Goal: Task Accomplishment & Management: Use online tool/utility

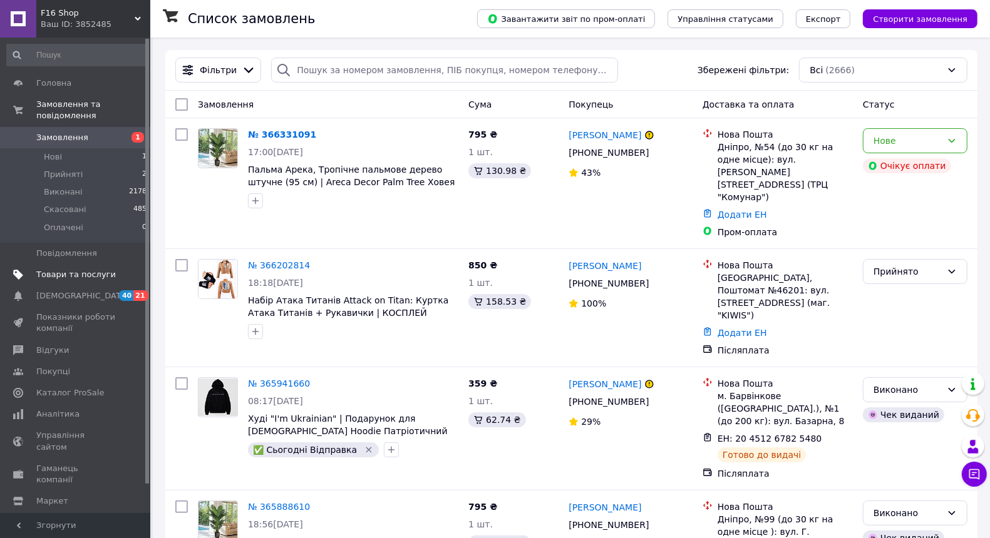
click at [108, 274] on span "Товари та послуги" at bounding box center [76, 274] width 80 height 11
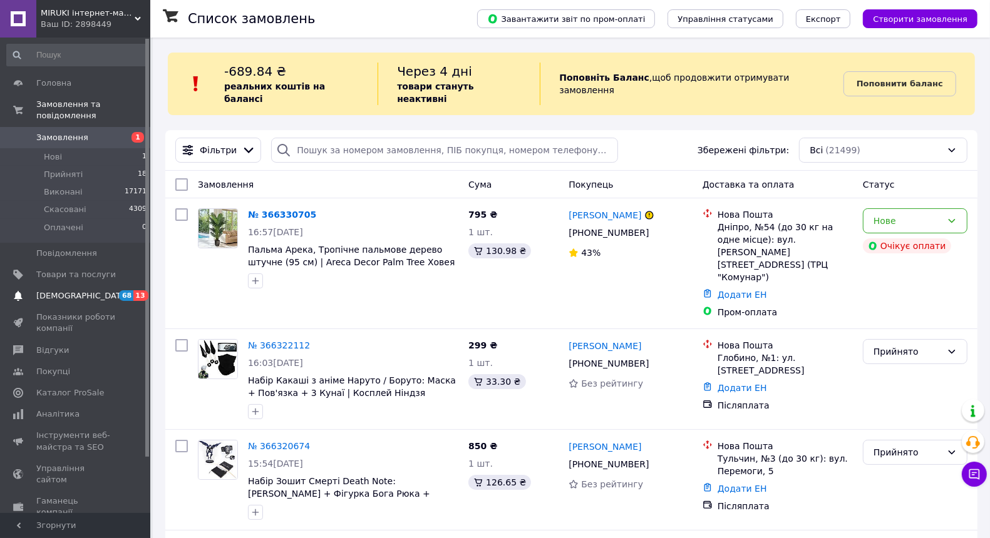
click at [94, 298] on span "[DEMOGRAPHIC_DATA]" at bounding box center [76, 295] width 80 height 11
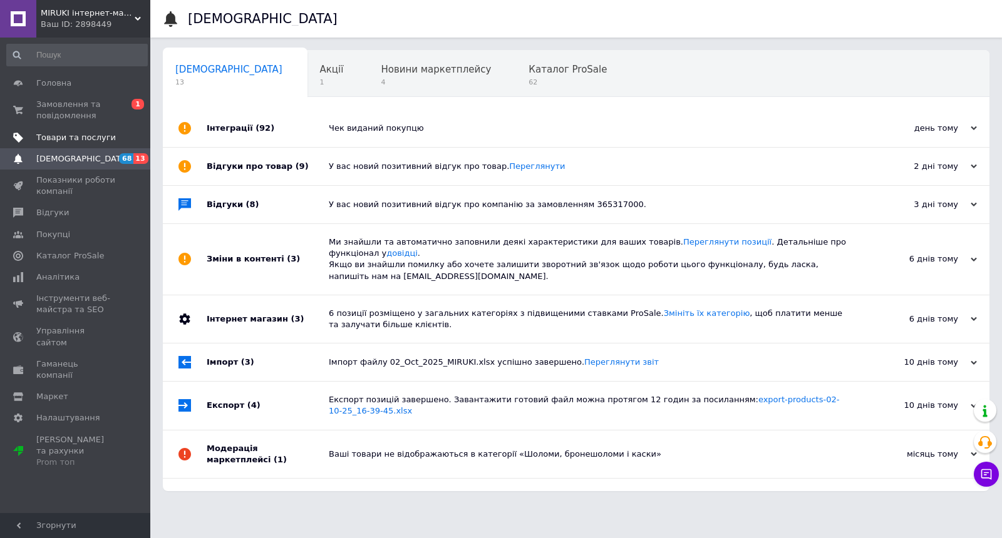
click at [87, 131] on link "Товари та послуги" at bounding box center [77, 137] width 154 height 21
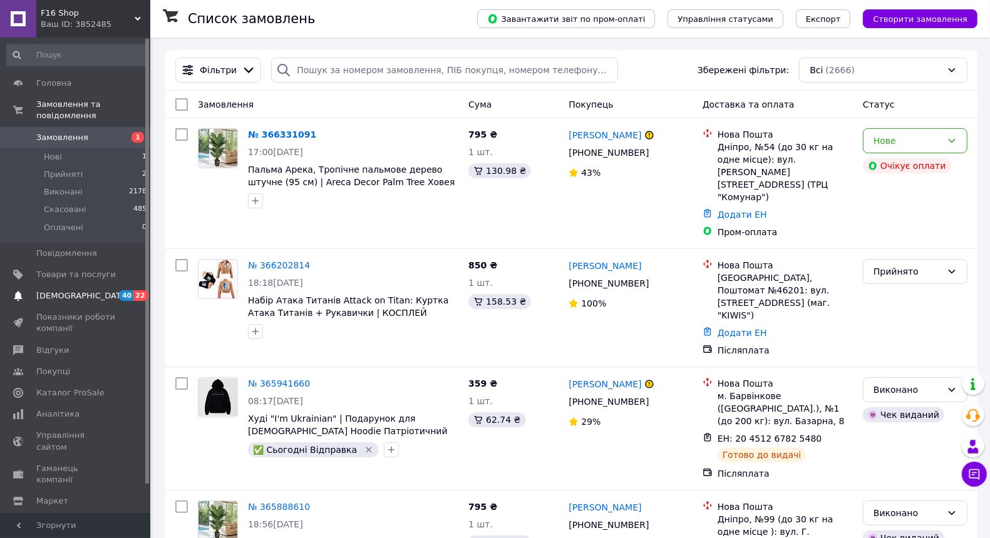
click at [85, 296] on span "[DEMOGRAPHIC_DATA]" at bounding box center [76, 295] width 80 height 11
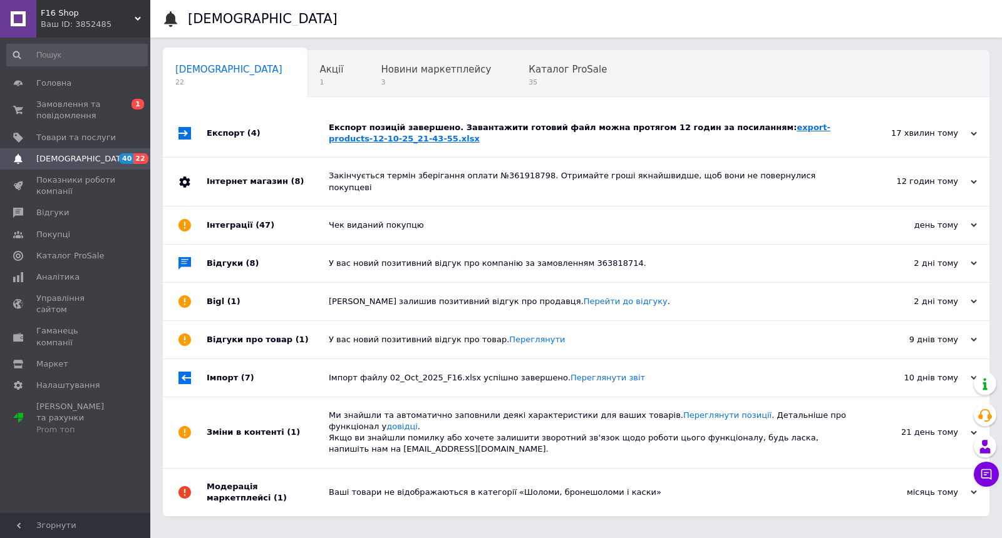
click at [772, 128] on link "export-products-12-10-25_21-43-55.xlsx" at bounding box center [579, 133] width 501 height 21
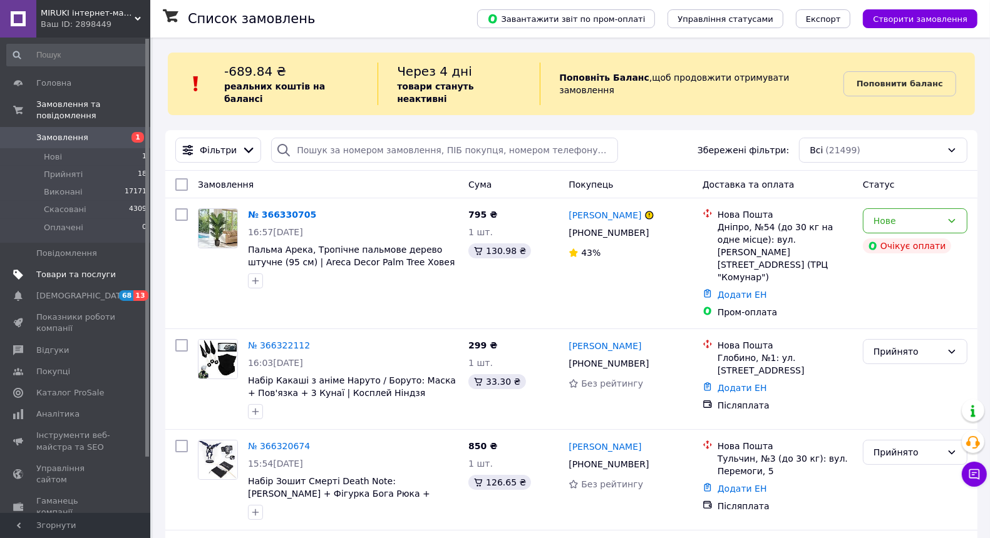
click at [113, 277] on span "Товари та послуги" at bounding box center [76, 274] width 80 height 11
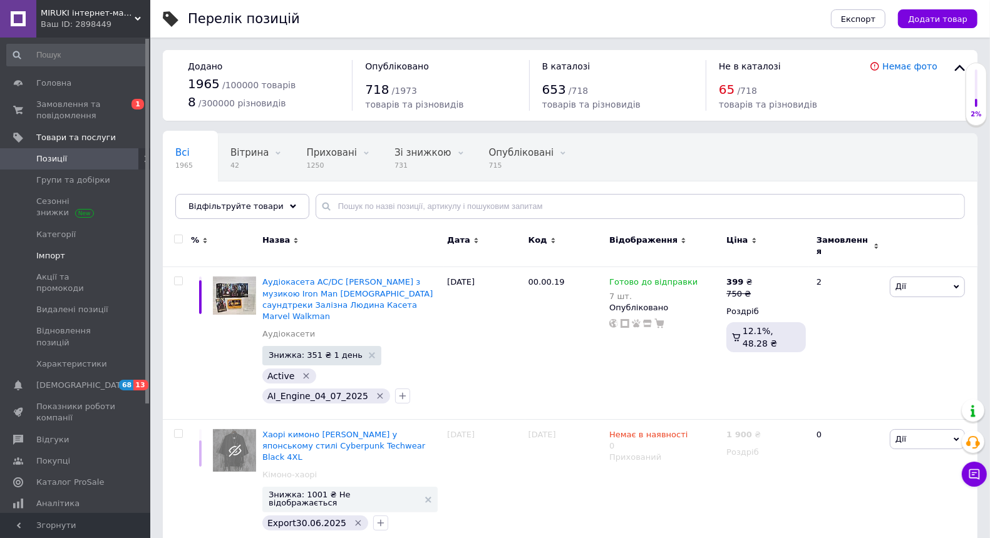
click at [91, 263] on link "Імпорт" at bounding box center [77, 255] width 154 height 21
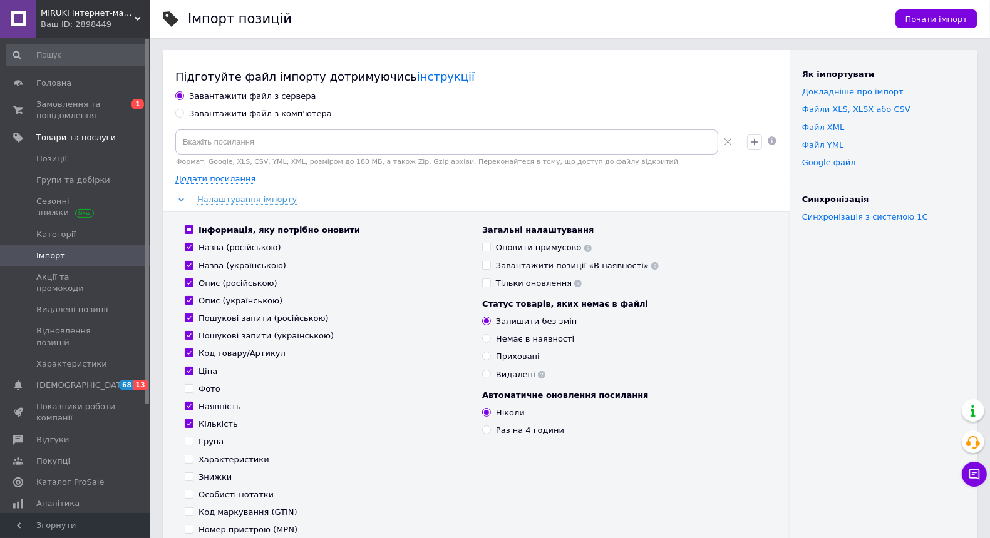
click at [179, 111] on input "Завантажити файл з комп'ютера" at bounding box center [179, 113] width 8 height 8
radio input "true"
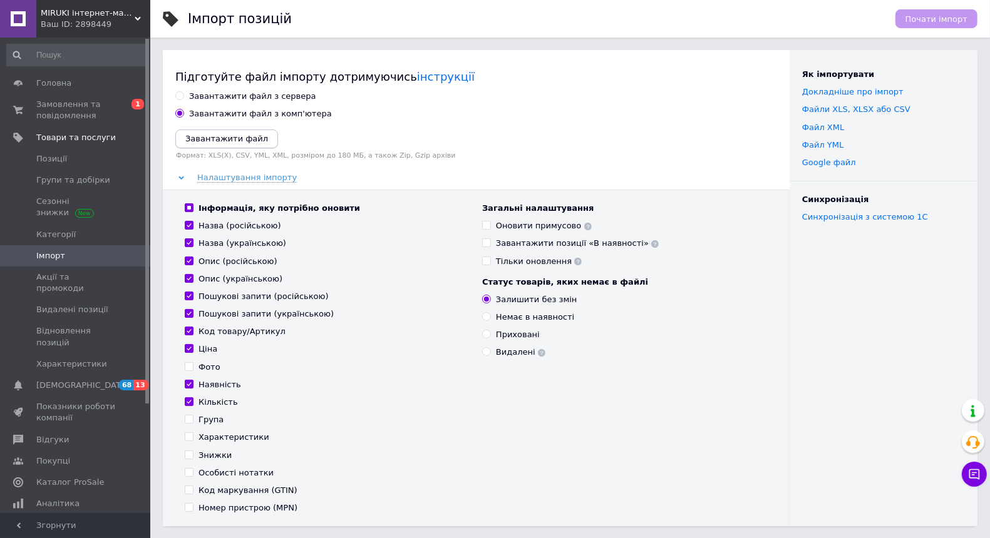
click at [203, 140] on icon "Завантажити файл" at bounding box center [226, 138] width 83 height 9
click at [251, 137] on icon "Завантажити файл" at bounding box center [226, 138] width 83 height 9
click at [316, 138] on div "Завантажити файл" at bounding box center [476, 139] width 602 height 19
click at [250, 137] on icon "Завантажити файл" at bounding box center [226, 138] width 83 height 9
click at [200, 140] on icon "Завантажити файл" at bounding box center [226, 138] width 83 height 9
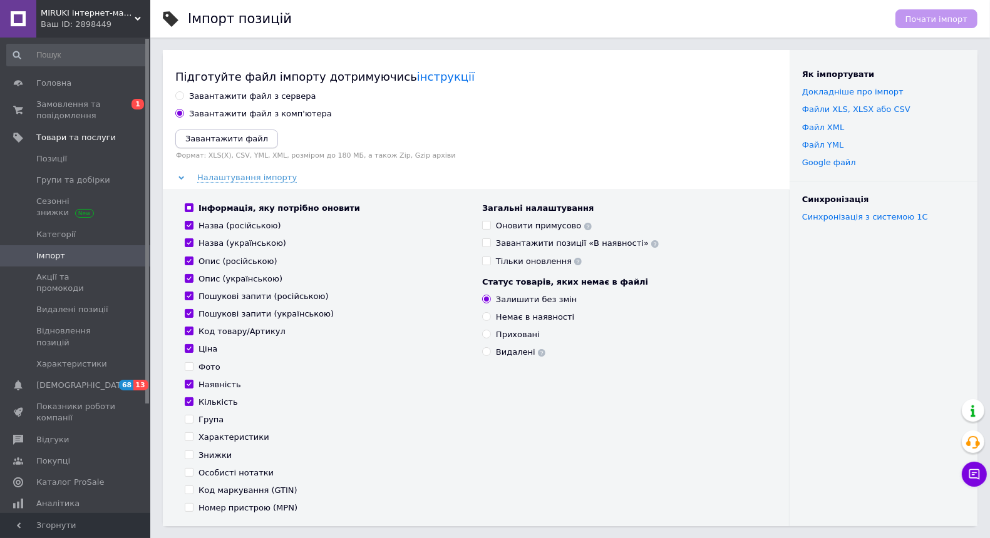
click at [256, 135] on icon "Завантажити файл" at bounding box center [226, 138] width 83 height 9
click at [190, 207] on input "Інформація, яку потрібно оновити" at bounding box center [189, 207] width 8 height 8
checkbox input "false"
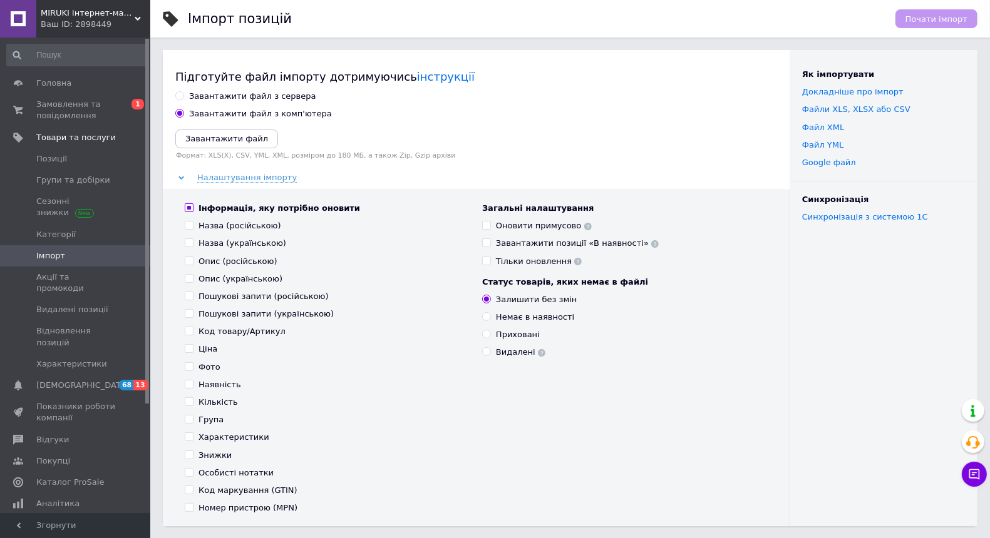
checkbox input "false"
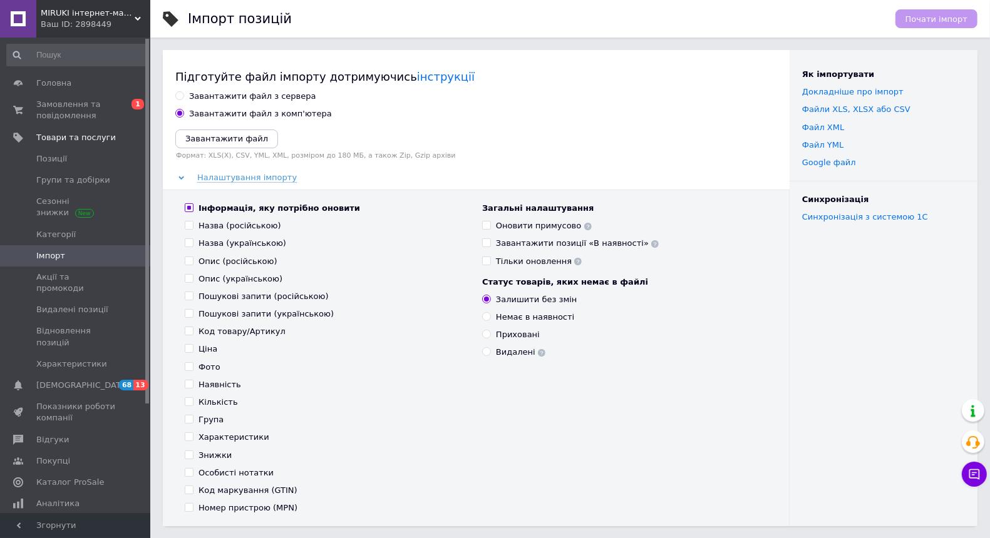
checkbox input "false"
click at [216, 130] on button "Завантажити файл" at bounding box center [226, 139] width 103 height 19
click at [216, 138] on icon "Завантажити файл" at bounding box center [226, 138] width 83 height 9
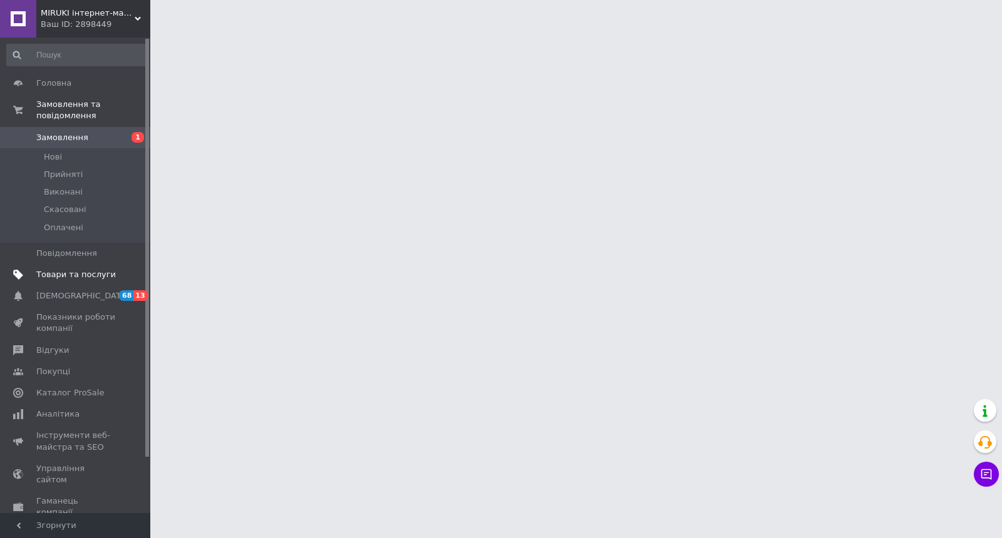
click at [110, 277] on span "Товари та послуги" at bounding box center [76, 274] width 80 height 11
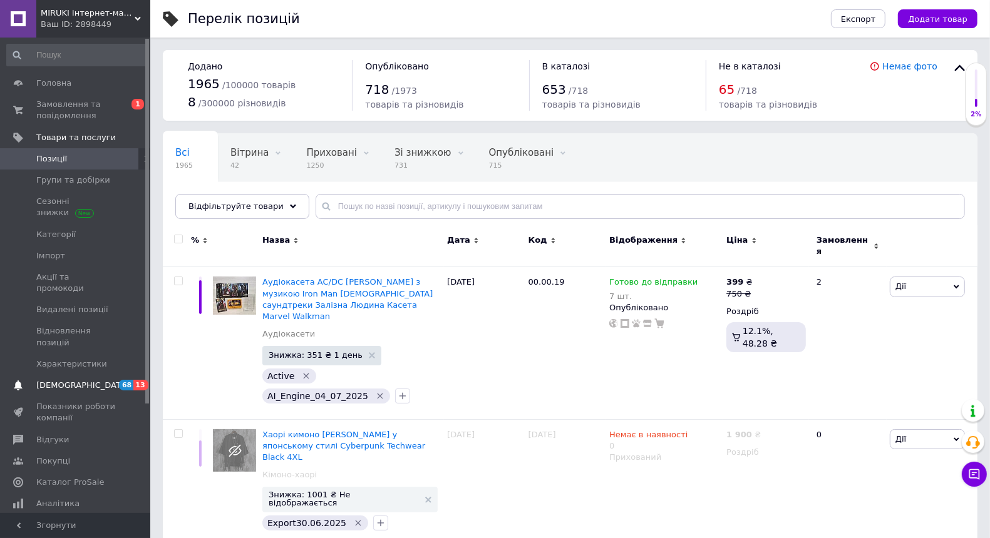
click at [103, 380] on span "[DEMOGRAPHIC_DATA]" at bounding box center [76, 385] width 80 height 11
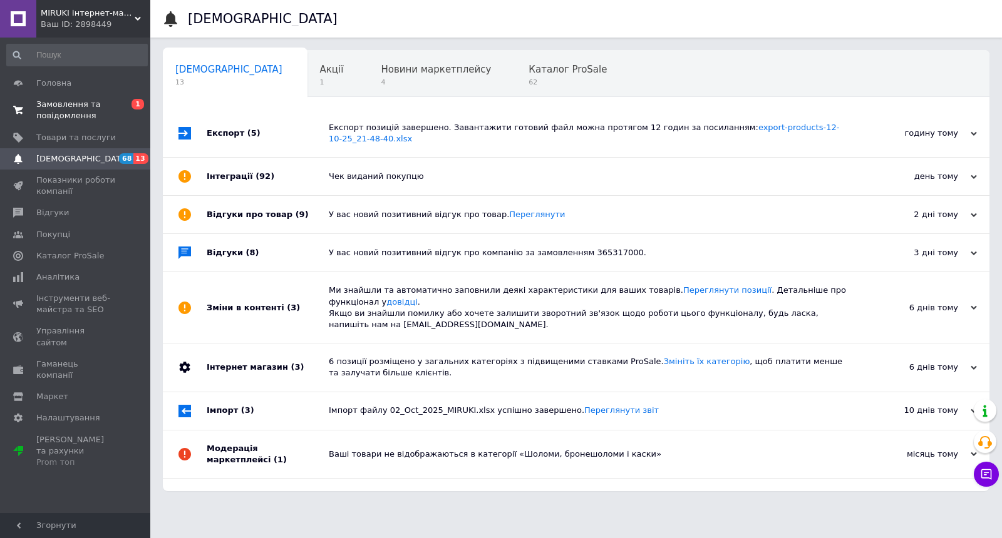
click at [91, 109] on span "Замовлення та повідомлення" at bounding box center [76, 110] width 80 height 23
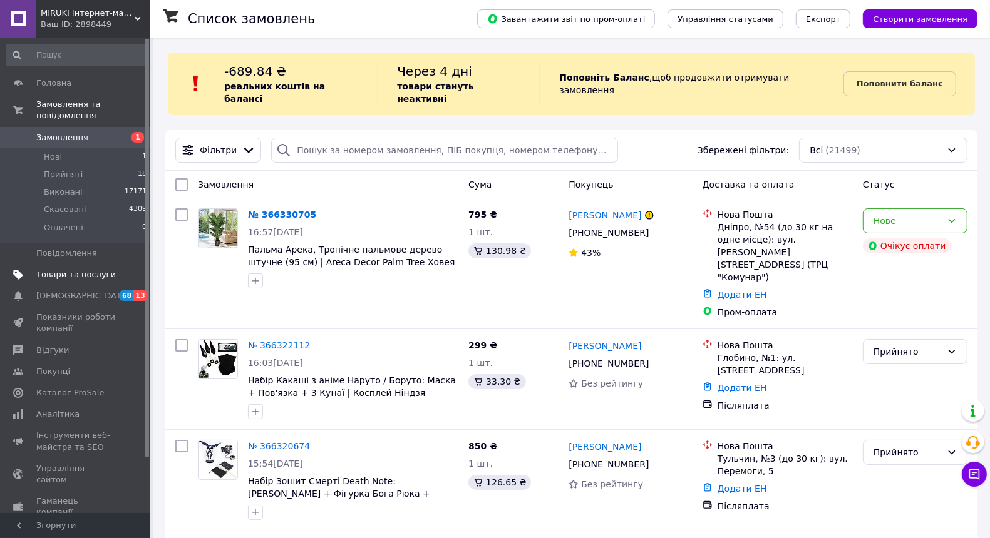
click at [96, 273] on span "Товари та послуги" at bounding box center [76, 274] width 80 height 11
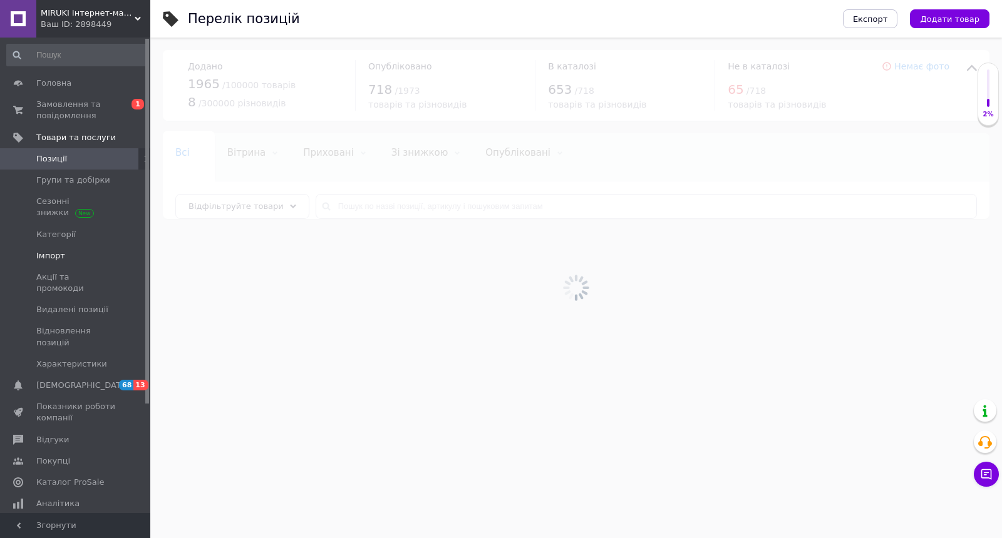
click at [90, 249] on link "Імпорт" at bounding box center [77, 255] width 154 height 21
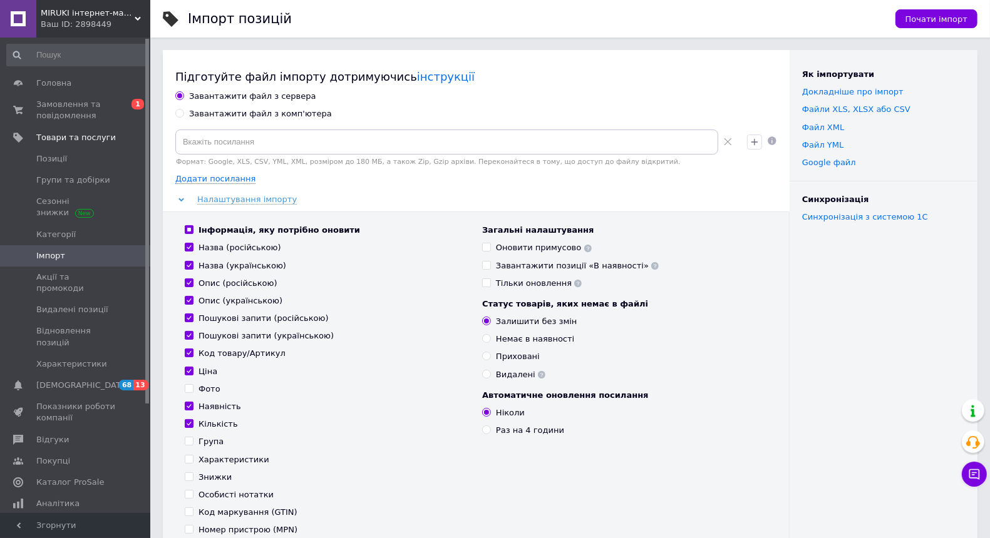
click at [193, 113] on div "Завантажити файл з комп'ютера" at bounding box center [260, 113] width 143 height 11
click at [183, 113] on input "Завантажити файл з комп'ютера" at bounding box center [179, 113] width 8 height 8
radio input "true"
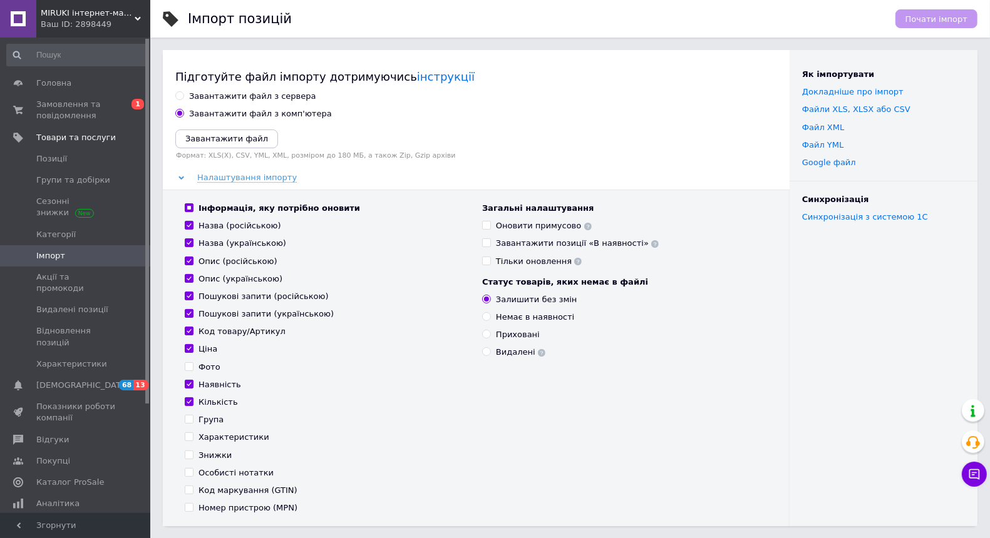
click at [200, 128] on div "Завантажити файл з сервера Завантажити файл з комп'ютера Завантажити файл Форма…" at bounding box center [476, 309] width 602 height 436
click at [201, 136] on icon "Завантажити файл" at bounding box center [226, 138] width 83 height 9
click at [247, 139] on icon "Завантажити файл" at bounding box center [226, 138] width 83 height 9
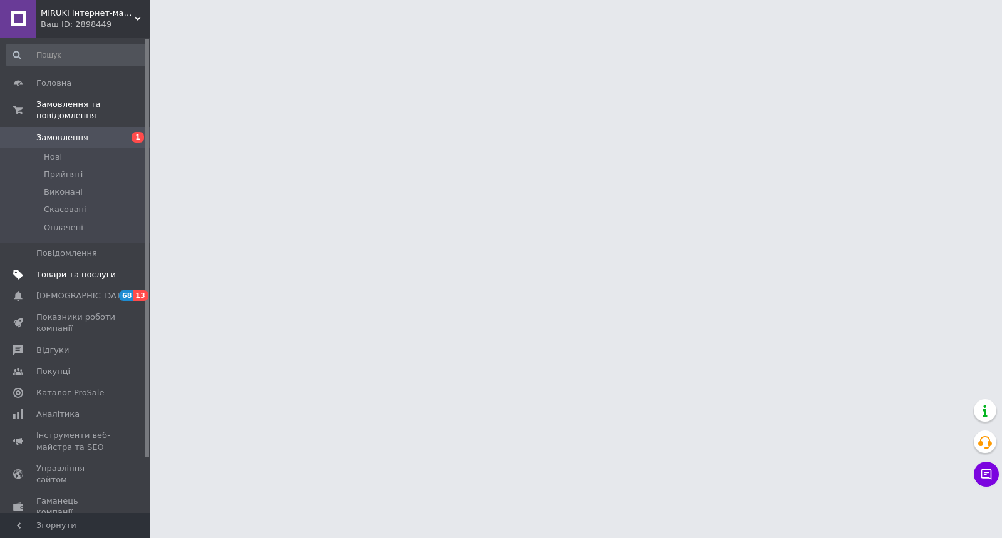
click at [111, 272] on span "Товари та послуги" at bounding box center [76, 274] width 80 height 11
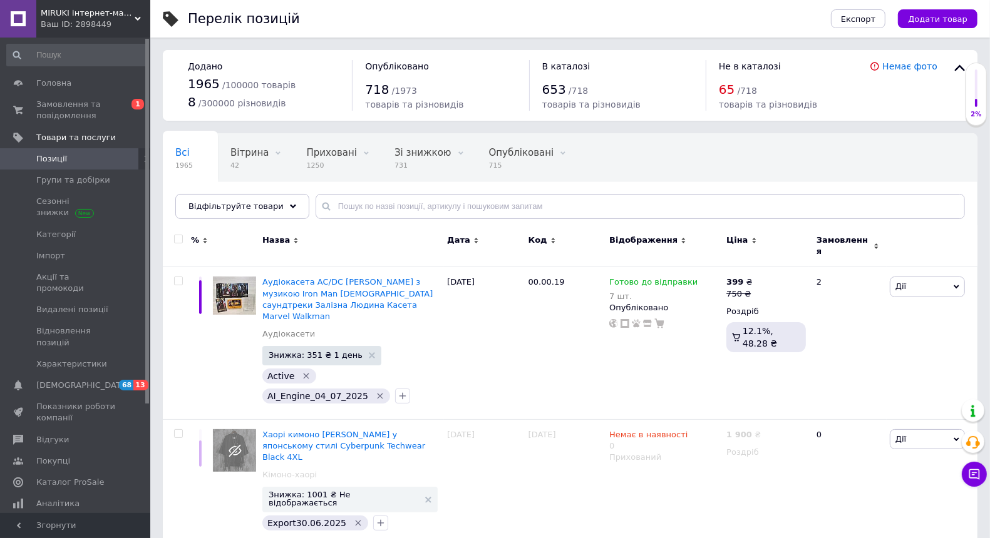
scroll to position [42, 0]
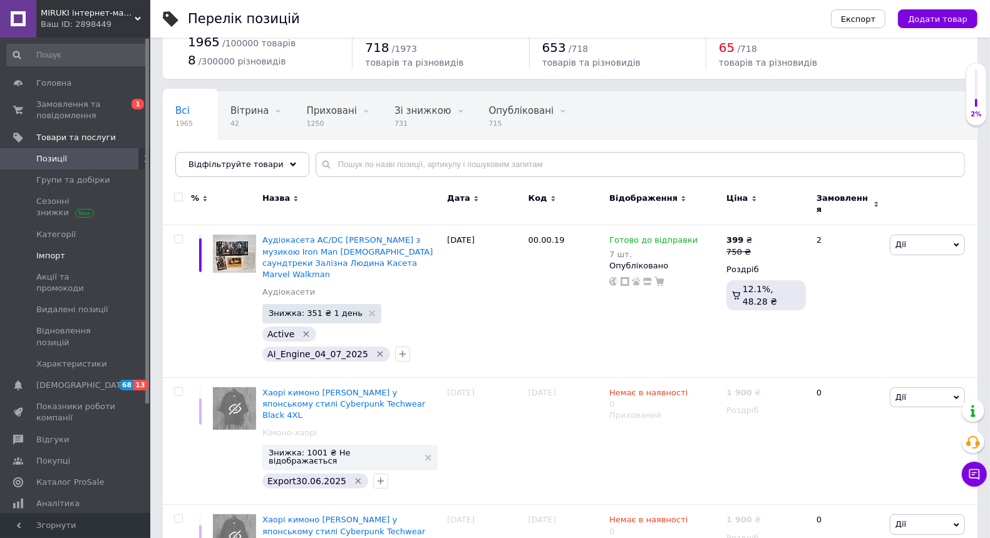
click at [86, 255] on span "Імпорт" at bounding box center [76, 255] width 80 height 11
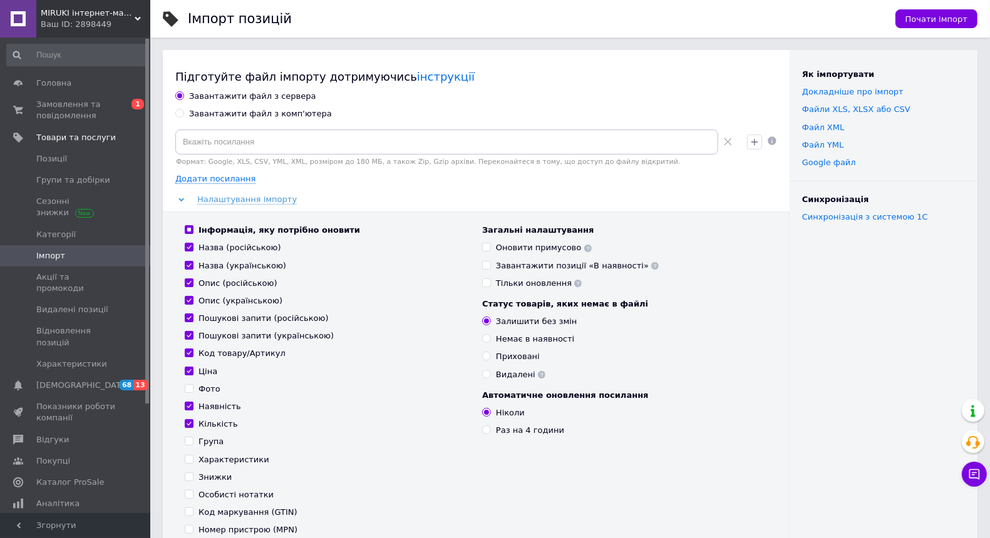
click at [184, 118] on label "Завантажити файл з комп'ютера" at bounding box center [253, 113] width 157 height 11
click at [183, 117] on input "Завантажити файл з комп'ютера" at bounding box center [179, 113] width 8 height 8
radio input "true"
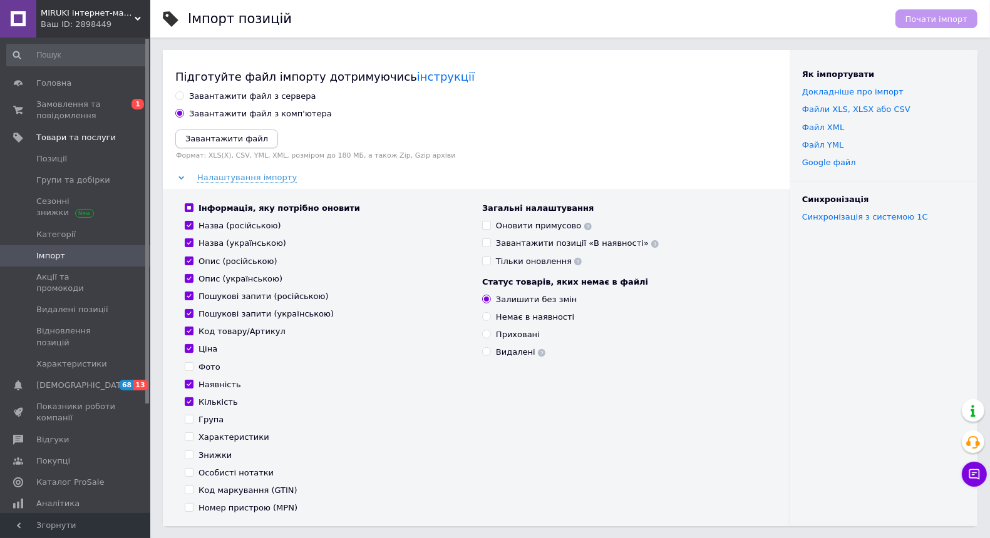
click at [207, 135] on icon "Завантажити файл" at bounding box center [226, 138] width 83 height 9
click at [249, 139] on icon "Завантажити файл" at bounding box center [226, 138] width 83 height 9
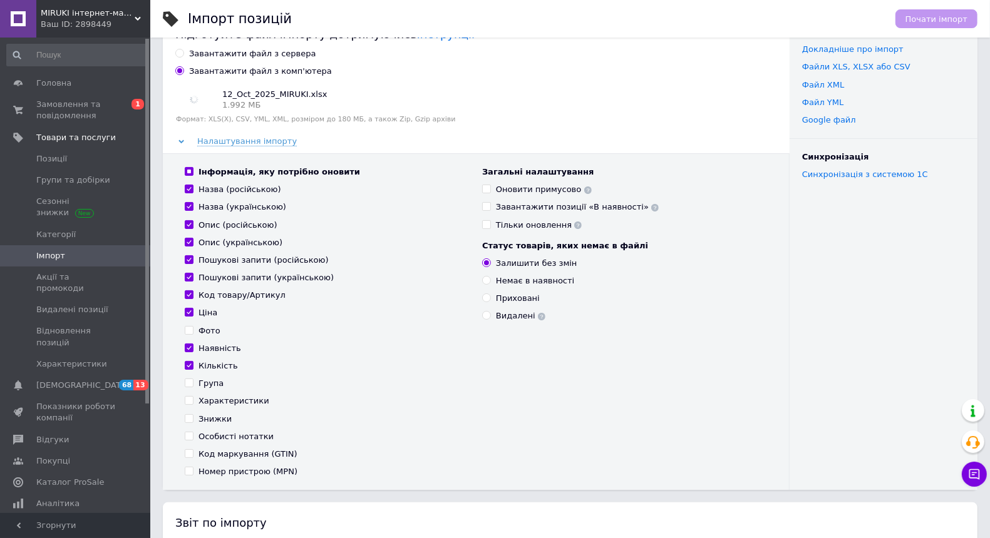
scroll to position [58, 0]
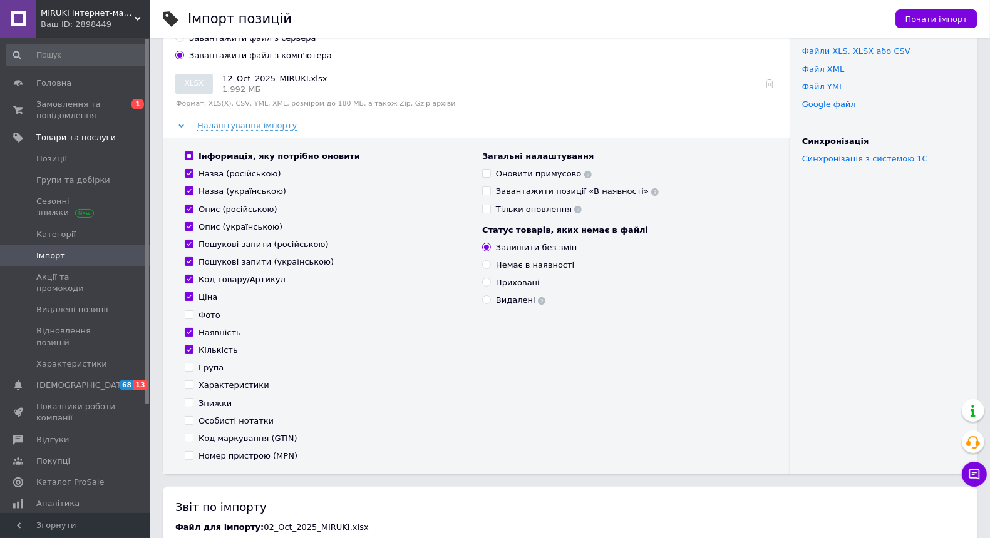
click at [189, 155] on input "Інформація, яку потрібно оновити" at bounding box center [189, 156] width 8 height 8
checkbox input "false"
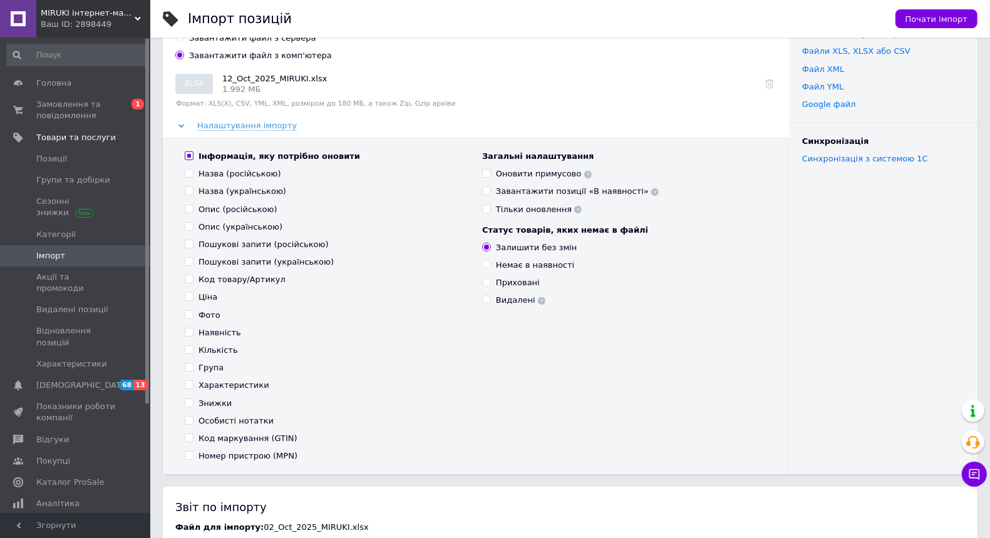
checkbox input "false"
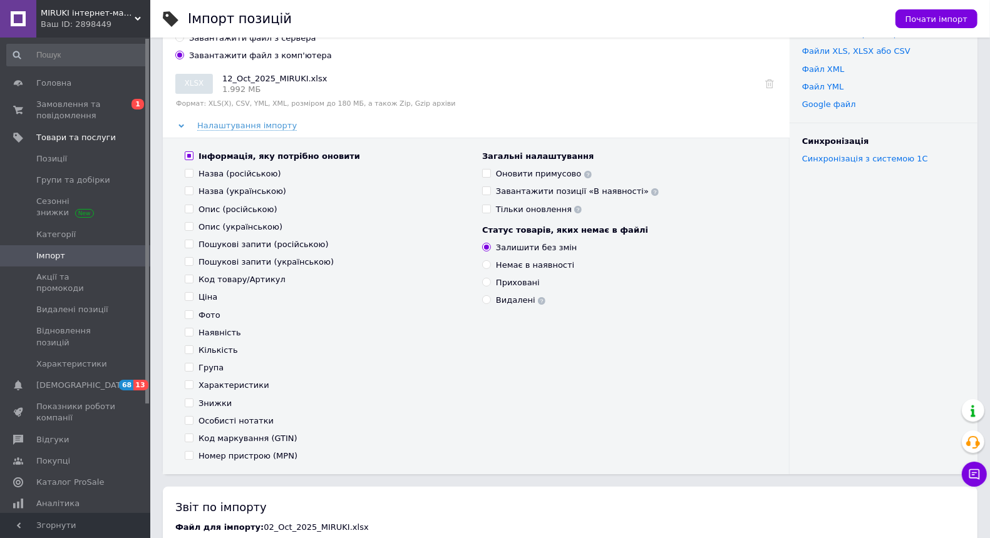
checkbox input "false"
click at [192, 401] on input "Знижки" at bounding box center [189, 403] width 8 height 8
checkbox input "true"
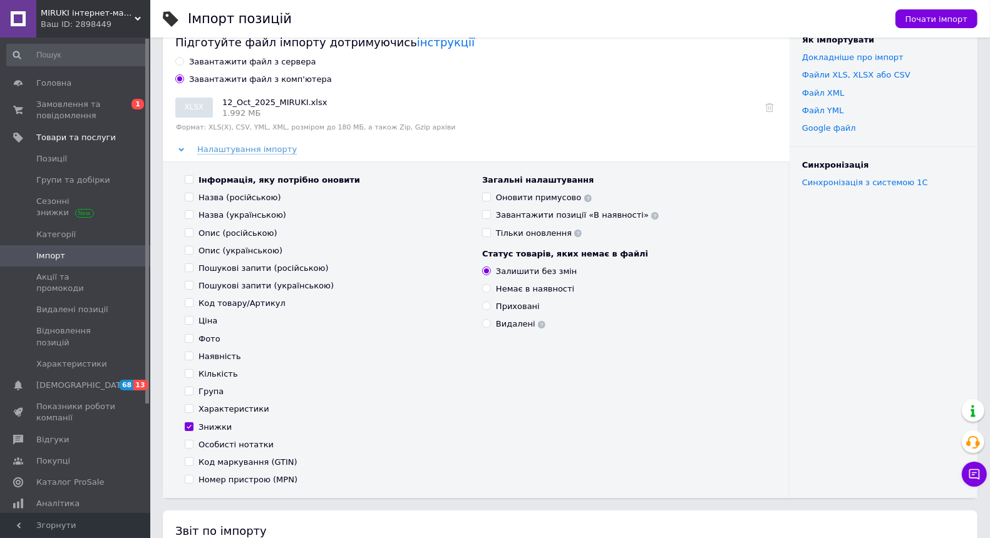
scroll to position [33, 0]
click at [485, 218] on input "Завантажити позиції «В наявності»" at bounding box center [486, 216] width 8 height 8
checkbox input "true"
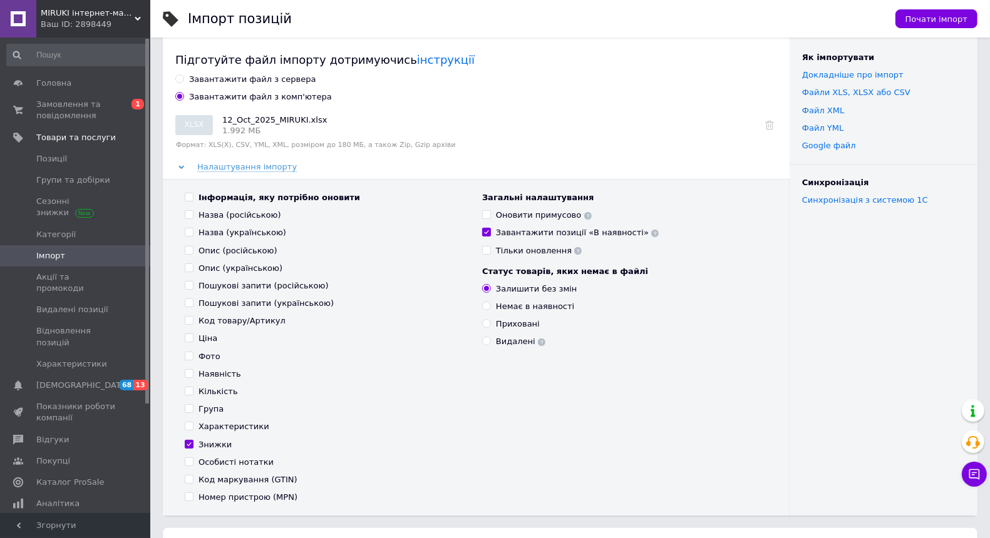
scroll to position [16, 0]
click at [920, 25] on button "Почати імпорт" at bounding box center [936, 18] width 82 height 19
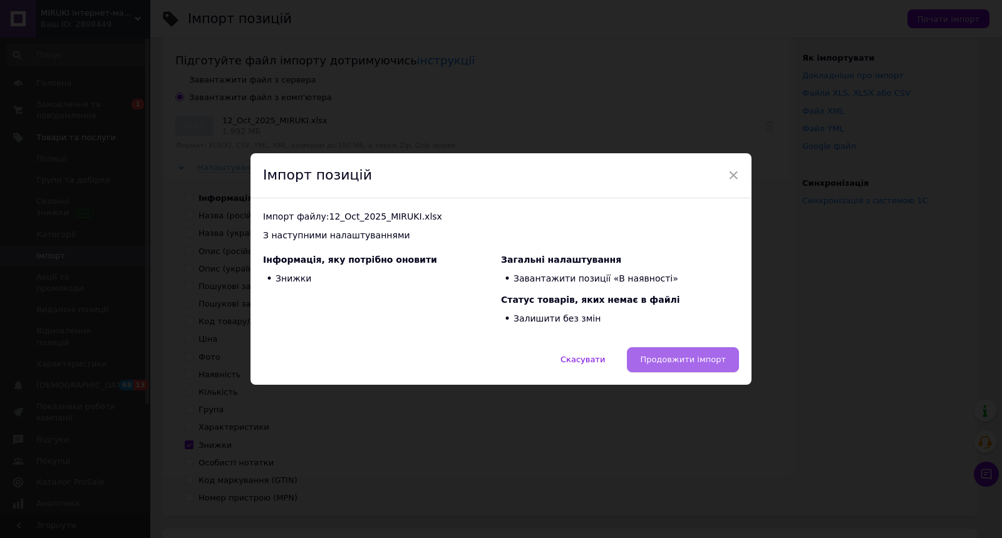
click at [698, 356] on span "Продовжити імпорт" at bounding box center [683, 359] width 86 height 9
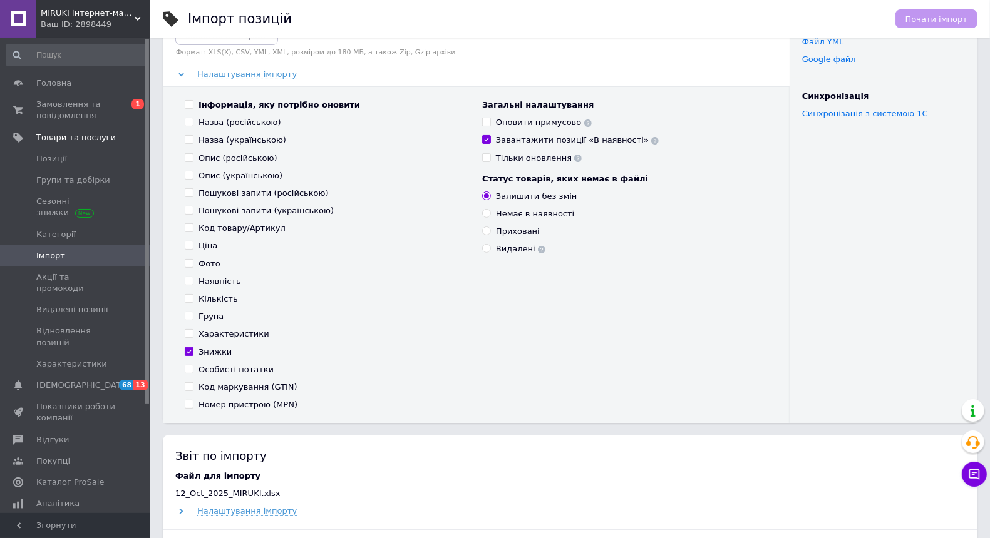
scroll to position [0, 0]
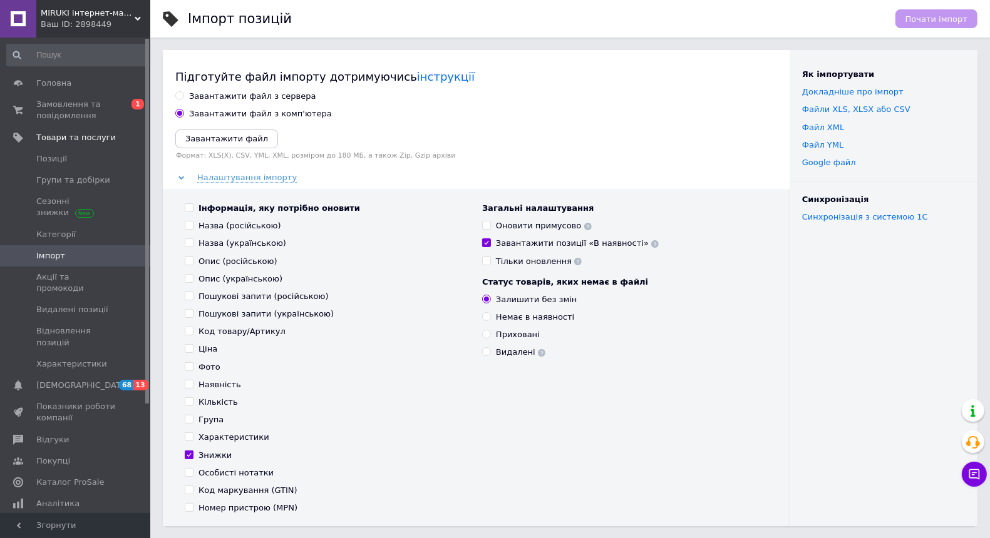
click at [112, 26] on div "Ваш ID: 2898449" at bounding box center [96, 24] width 110 height 11
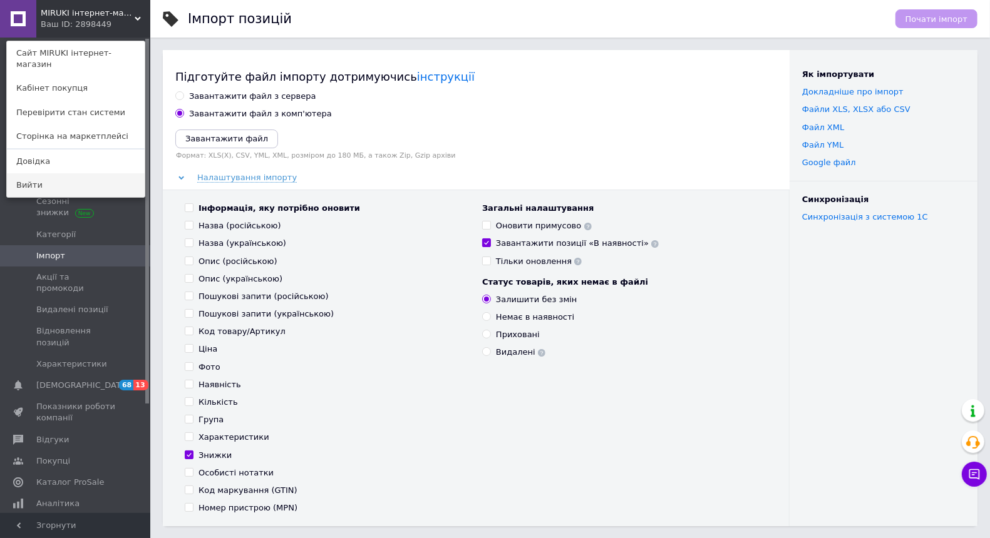
click at [84, 173] on link "Вийти" at bounding box center [76, 185] width 138 height 24
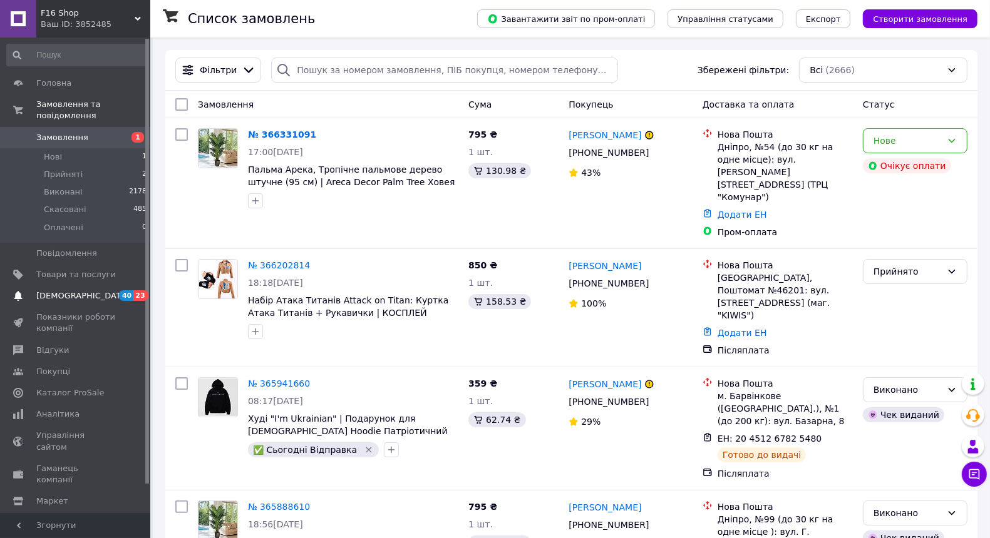
click at [90, 299] on span "[DEMOGRAPHIC_DATA]" at bounding box center [76, 295] width 80 height 11
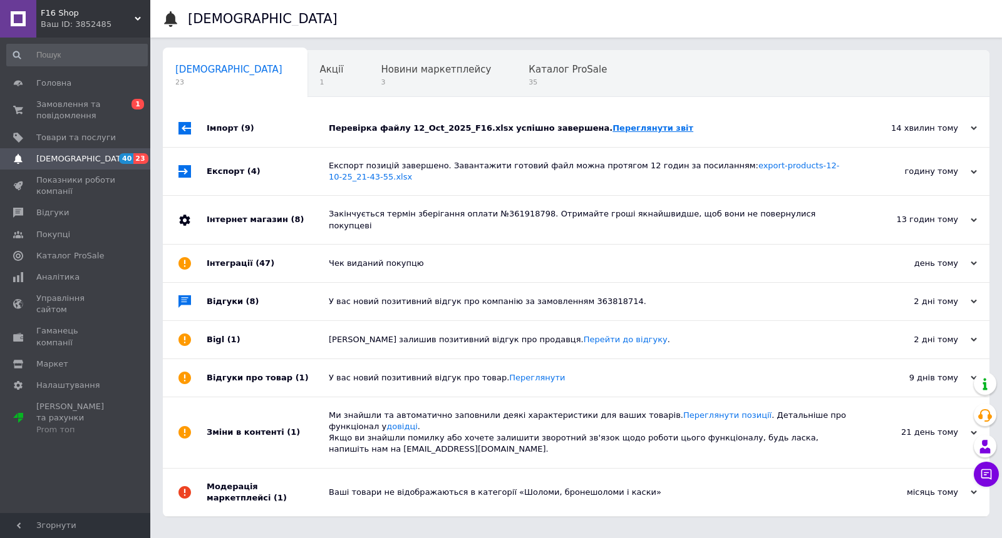
click at [646, 127] on link "Переглянути звіт" at bounding box center [652, 127] width 81 height 9
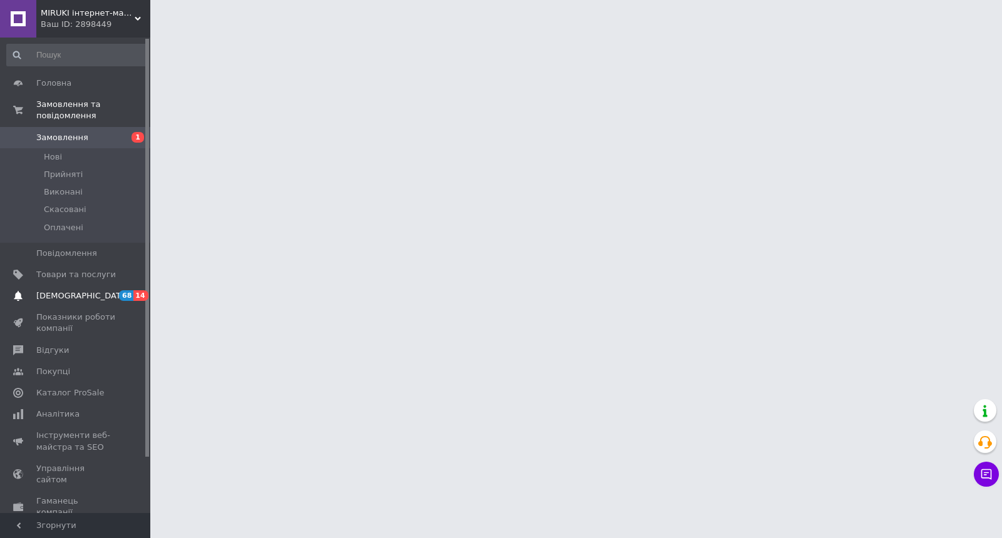
click at [113, 300] on span "[DEMOGRAPHIC_DATA]" at bounding box center [76, 295] width 80 height 11
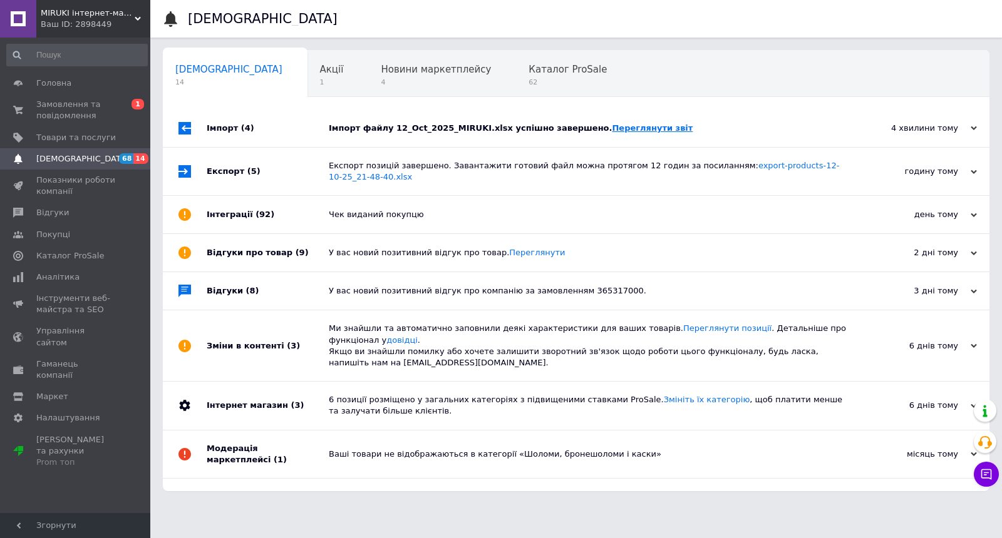
click at [634, 128] on link "Переглянути звіт" at bounding box center [652, 127] width 81 height 9
